Goal: Check status

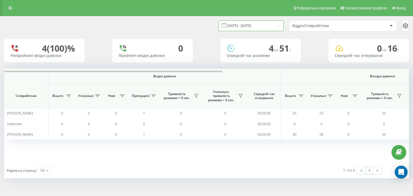
click at [275, 25] on input "19.09.2025 - 19.09.2025" at bounding box center [251, 25] width 65 height 10
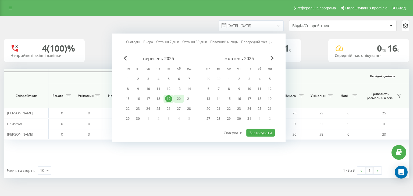
click at [178, 98] on div "20" at bounding box center [178, 98] width 7 height 7
click at [250, 132] on button "Застосувати" at bounding box center [260, 133] width 29 height 8
type input "20.09.2025 - 20.09.2025"
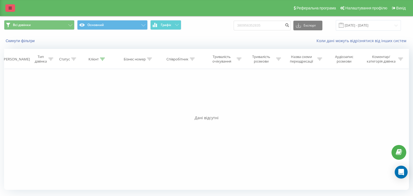
click at [10, 8] on icon at bounding box center [10, 8] width 3 height 4
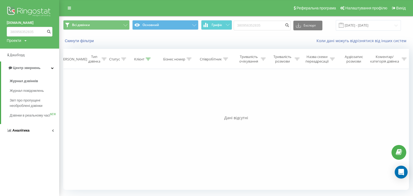
click at [29, 137] on link "Аналiтика" at bounding box center [29, 130] width 59 height 13
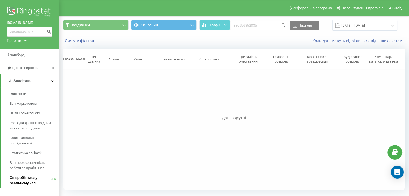
click at [24, 181] on span "Співробітники у реальному часі" at bounding box center [30, 180] width 41 height 11
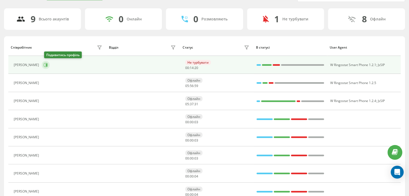
click at [48, 65] on icon at bounding box center [46, 65] width 4 height 4
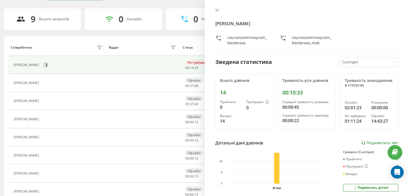
click at [217, 9] on icon at bounding box center [217, 10] width 4 height 4
